Goal: Register for event/course

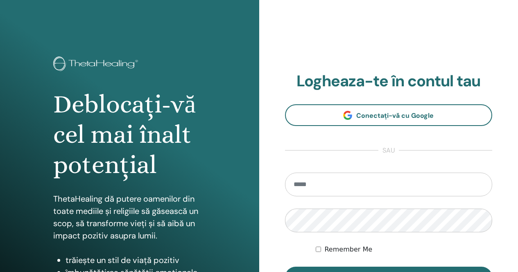
scroll to position [41, 0]
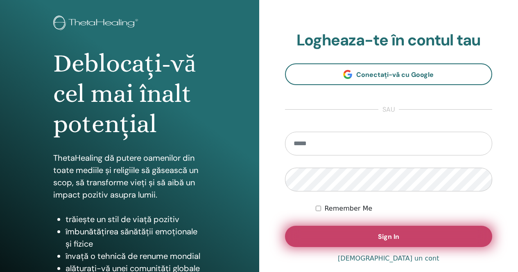
type input "**********"
click at [351, 232] on button "Sign In" at bounding box center [389, 236] width 208 height 21
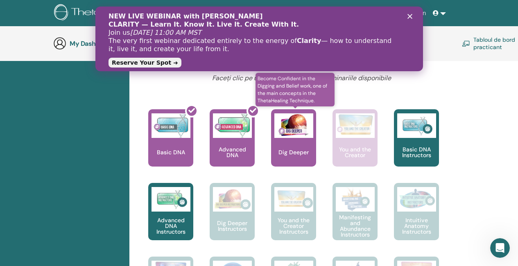
click at [291, 137] on img at bounding box center [293, 125] width 39 height 25
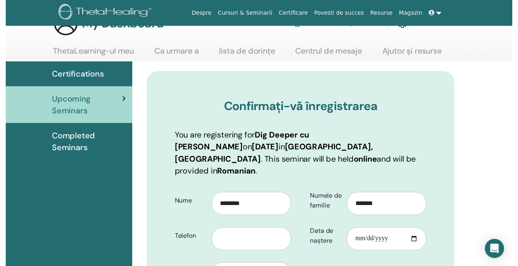
scroll to position [114, 0]
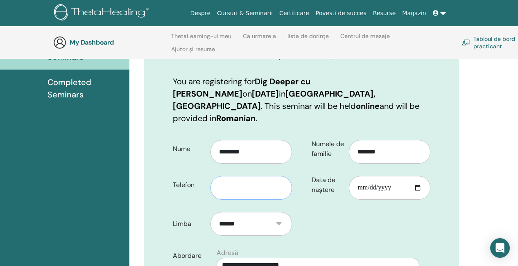
click at [239, 176] on input "text" at bounding box center [250, 188] width 81 height 24
type input "**********"
click at [368, 176] on input "Data de naștere" at bounding box center [389, 188] width 81 height 24
type input "**********"
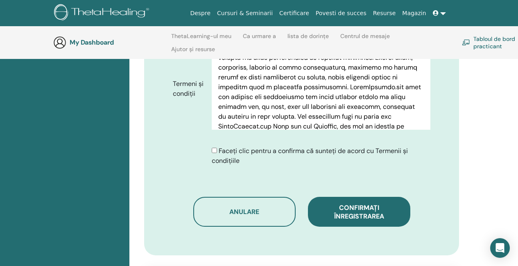
scroll to position [442, 0]
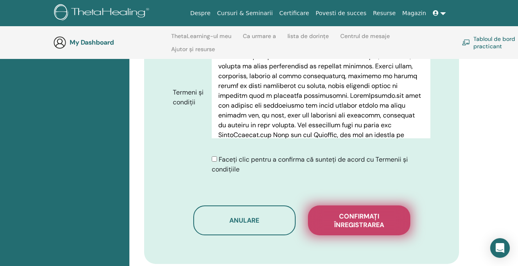
click at [346, 212] on span "Confirmați înregistrarea" at bounding box center [359, 220] width 82 height 17
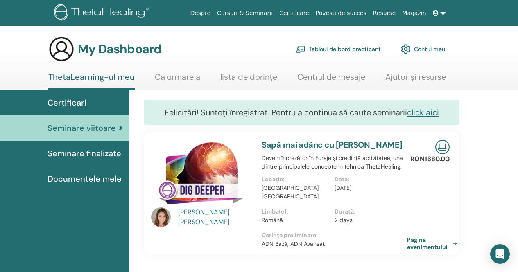
click at [94, 154] on span "Seminare finalizate" at bounding box center [84, 153] width 74 height 12
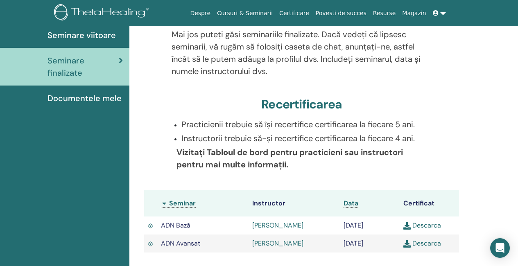
scroll to position [157, 0]
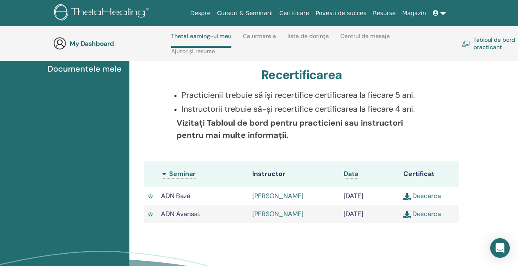
click at [405, 212] on img at bounding box center [406, 214] width 7 height 7
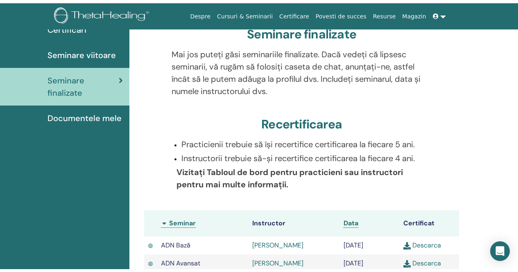
scroll to position [0, 0]
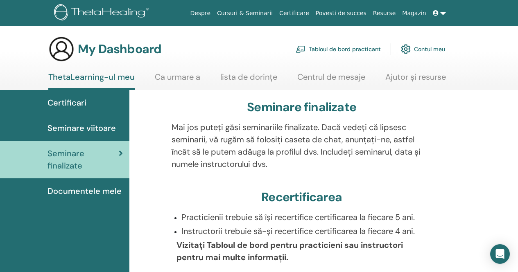
click at [178, 79] on link "Ca urmare a" at bounding box center [177, 80] width 45 height 16
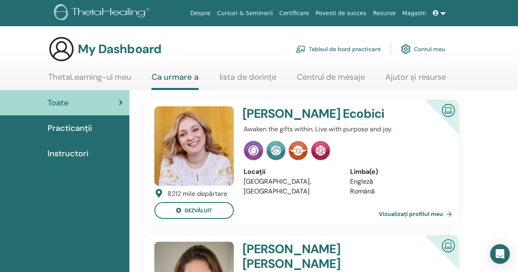
click at [240, 75] on link "lista de dorințe" at bounding box center [247, 80] width 57 height 16
